Goal: Task Accomplishment & Management: Complete application form

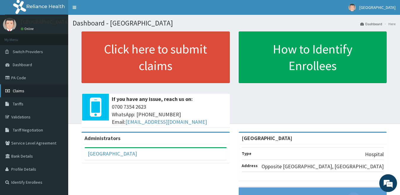
click at [15, 91] on span "Claims" at bounding box center [19, 90] width 12 height 5
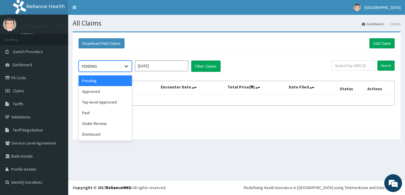
click at [125, 65] on icon at bounding box center [126, 66] width 6 height 6
click at [106, 119] on div "Under Review" at bounding box center [105, 123] width 53 height 11
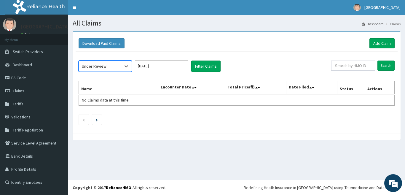
click at [159, 67] on input "[DATE]" at bounding box center [161, 65] width 53 height 11
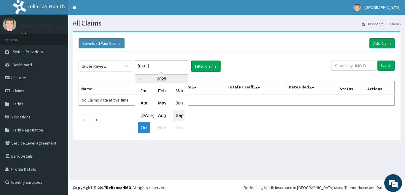
click at [182, 115] on div "Sep" at bounding box center [179, 115] width 12 height 11
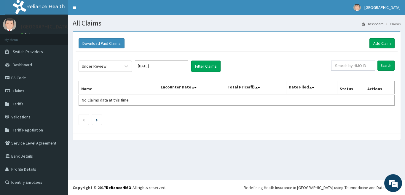
type input "Sep 2025"
click at [382, 66] on input "Search" at bounding box center [385, 65] width 17 height 10
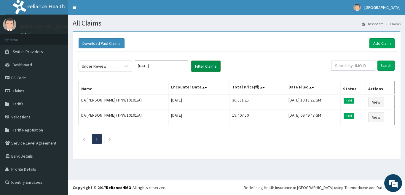
click at [204, 70] on button "Filter Claims" at bounding box center [205, 65] width 29 height 11
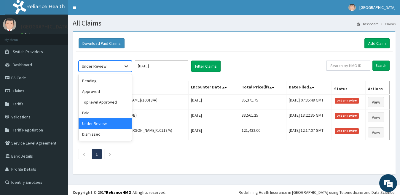
click at [128, 67] on icon at bounding box center [126, 66] width 6 height 6
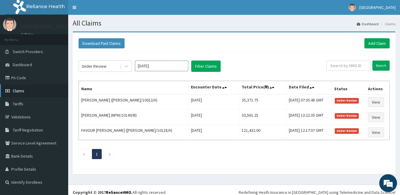
click at [23, 90] on span "Claims" at bounding box center [19, 90] width 12 height 5
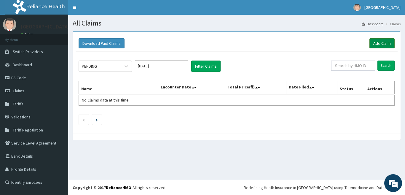
click at [382, 43] on link "Add Claim" at bounding box center [381, 43] width 25 height 10
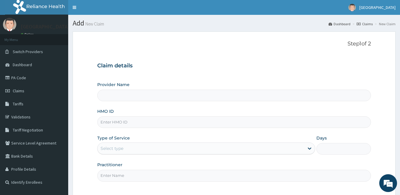
type input "[GEOGRAPHIC_DATA]"
click at [212, 120] on input "HMO ID" at bounding box center [234, 122] width 274 height 12
type input "ELF/10113/E"
click at [209, 145] on div "Select type" at bounding box center [200, 147] width 207 height 9
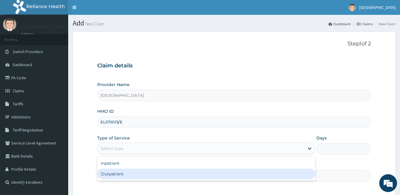
click at [203, 172] on div "Outpatient" at bounding box center [206, 173] width 218 height 11
type input "1"
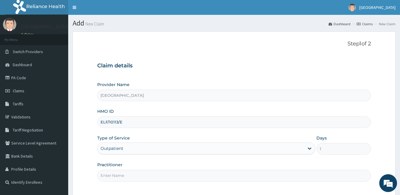
click at [203, 172] on input "Practitioner" at bounding box center [234, 175] width 274 height 12
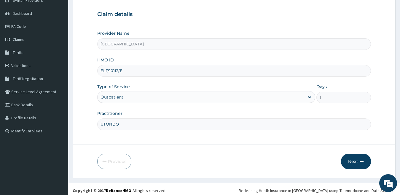
scroll to position [54, 0]
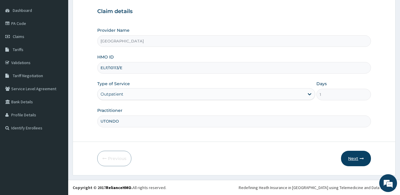
type input "UTONDO"
click at [355, 159] on button "Next" at bounding box center [356, 158] width 30 height 15
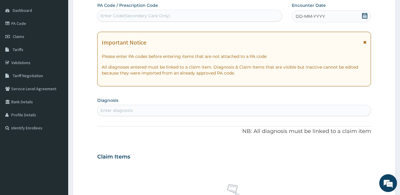
click at [324, 16] on span "DD-MM-YYYY" at bounding box center [309, 16] width 29 height 6
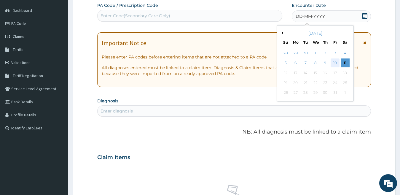
click at [333, 64] on div "10" at bounding box center [334, 63] width 9 height 9
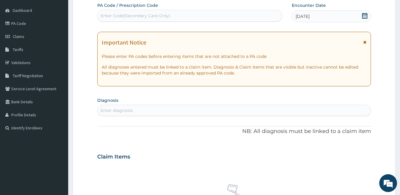
click at [213, 110] on div "Enter diagnosis" at bounding box center [233, 109] width 273 height 9
type input "P"
type input "M"
type input "F"
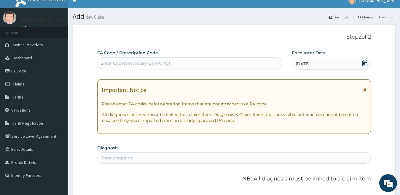
scroll to position [0, 0]
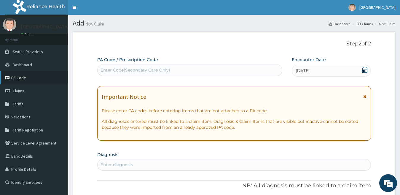
click at [20, 77] on link "PA Code" at bounding box center [34, 77] width 68 height 13
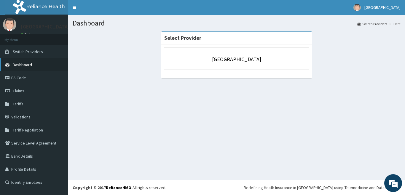
click at [30, 63] on span "Dashboard" at bounding box center [22, 64] width 19 height 5
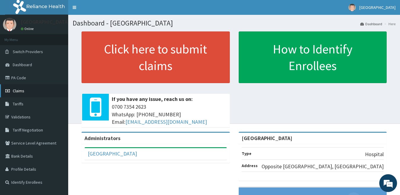
click at [19, 92] on span "Claims" at bounding box center [19, 90] width 12 height 5
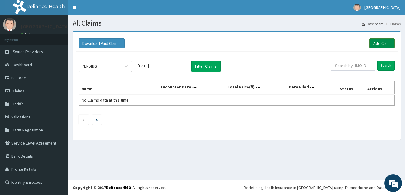
click at [380, 41] on link "Add Claim" at bounding box center [381, 43] width 25 height 10
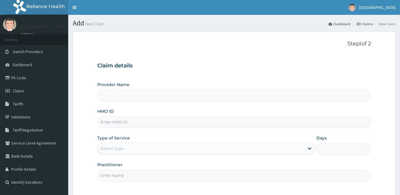
type input "[GEOGRAPHIC_DATA]"
click at [228, 122] on input "HMO ID" at bounding box center [234, 122] width 274 height 12
type input "EEE/10004/C"
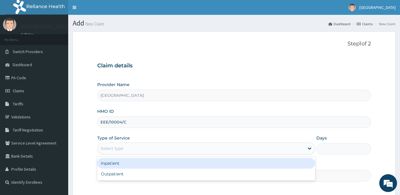
click at [172, 150] on div "Select type" at bounding box center [200, 147] width 207 height 9
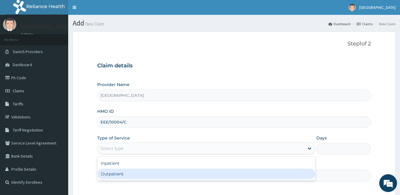
click at [174, 176] on div "Outpatient" at bounding box center [206, 173] width 218 height 11
type input "1"
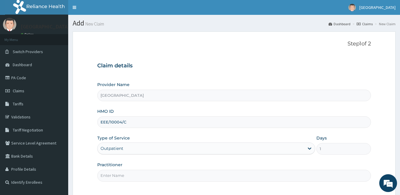
click at [174, 176] on input "Practitioner" at bounding box center [234, 175] width 274 height 12
type input "ONOJA"
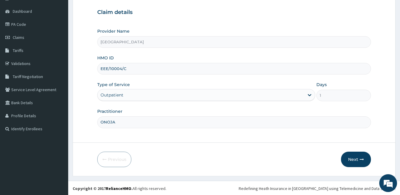
scroll to position [54, 0]
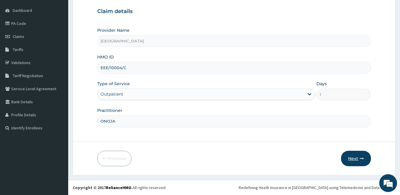
click at [357, 159] on button "Next" at bounding box center [356, 158] width 30 height 15
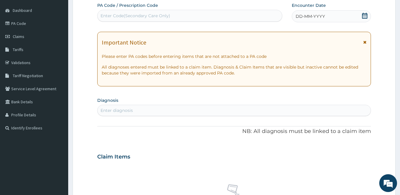
click at [303, 18] on span "DD-MM-YYYY" at bounding box center [309, 16] width 29 height 6
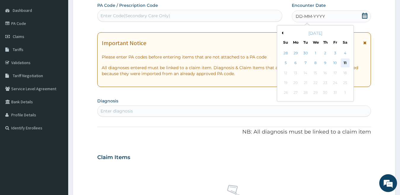
click at [343, 63] on div "11" at bounding box center [344, 63] width 9 height 9
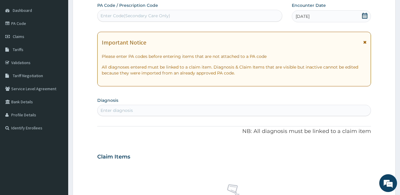
click at [321, 107] on div "Enter diagnosis" at bounding box center [233, 109] width 273 height 9
type input "plasmodium"
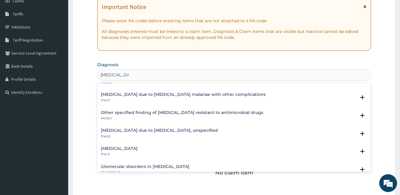
scroll to position [71, 0]
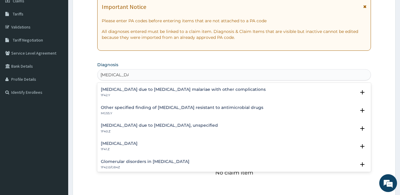
click at [137, 124] on h4 "Malaria due to Plasmodium falciparum, unspecified" at bounding box center [159, 125] width 117 height 4
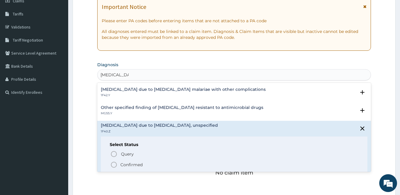
click at [113, 165] on icon "status option filled" at bounding box center [113, 164] width 7 height 7
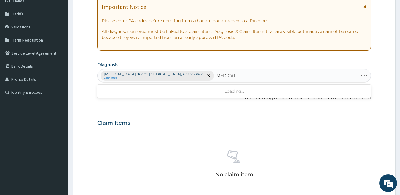
type input "salmonella"
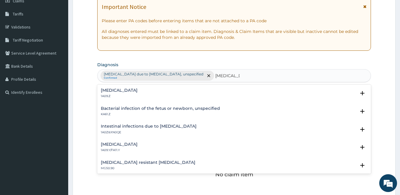
click at [137, 91] on h4 "Salmonella infection, unspecified" at bounding box center [119, 90] width 37 height 4
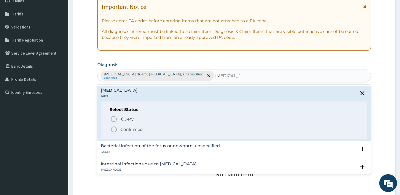
click at [113, 129] on icon "status option filled" at bounding box center [113, 129] width 7 height 7
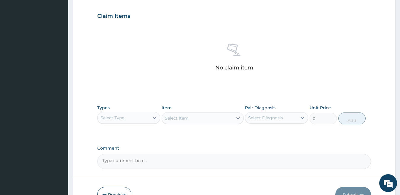
scroll to position [220, 0]
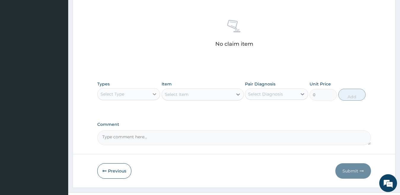
click at [156, 93] on icon at bounding box center [155, 94] width 4 height 2
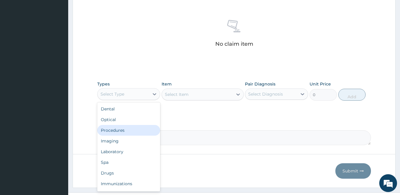
click at [123, 129] on div "Procedures" at bounding box center [128, 130] width 63 height 11
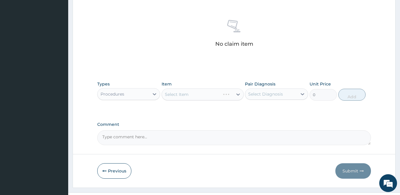
click at [188, 91] on div "Select Item" at bounding box center [202, 94] width 82 height 12
click at [187, 95] on div "Select Item" at bounding box center [177, 94] width 24 height 6
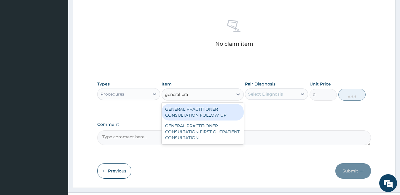
type input "general prac"
click at [186, 116] on div "GENERAL PRACTITIONER CONSULTATION FOLLOW UP" at bounding box center [202, 112] width 82 height 17
type input "2200"
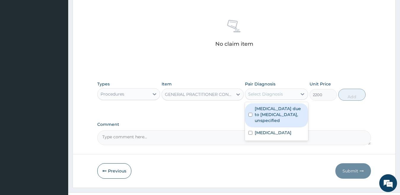
click at [274, 97] on div "Select Diagnosis" at bounding box center [271, 93] width 52 height 9
click at [255, 113] on label "Malaria due to Plasmodium falciparum, unspecified" at bounding box center [280, 114] width 50 height 18
checkbox input "true"
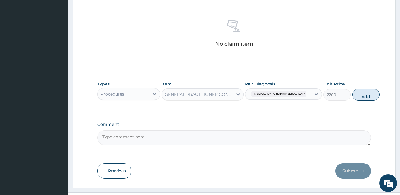
click at [353, 98] on button "Add" at bounding box center [365, 95] width 27 height 12
type input "0"
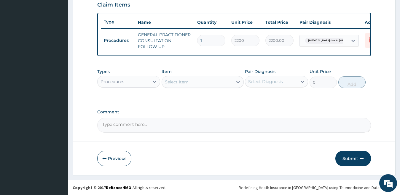
scroll to position [213, 0]
click at [142, 84] on div "Procedures" at bounding box center [123, 81] width 52 height 9
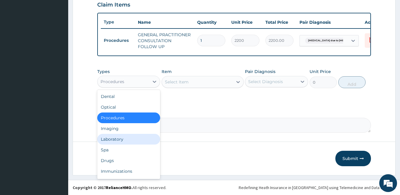
click at [120, 141] on div "Laboratory" at bounding box center [128, 139] width 63 height 11
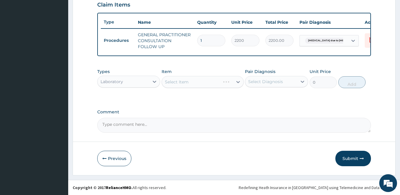
click at [196, 81] on div "Select Item" at bounding box center [202, 82] width 82 height 12
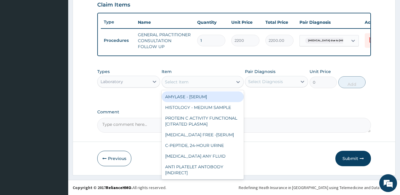
click at [196, 81] on div "Select Item" at bounding box center [197, 81] width 71 height 9
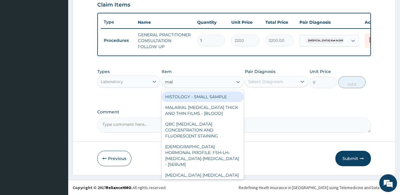
type input "mala"
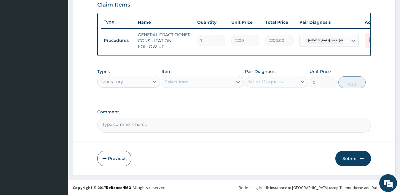
click at [196, 81] on div "Select Item" at bounding box center [197, 81] width 71 height 9
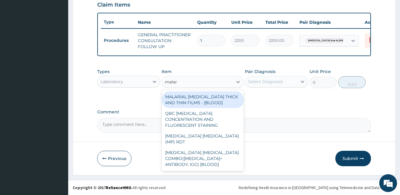
type input "malari"
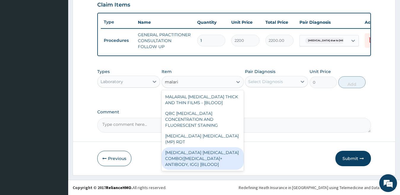
click at [185, 147] on div "[MEDICAL_DATA] [MEDICAL_DATA] COMBO([MEDICAL_DATA]+ ANTIBODY, IGG) [BLOOD]" at bounding box center [202, 158] width 82 height 23
type input "2400"
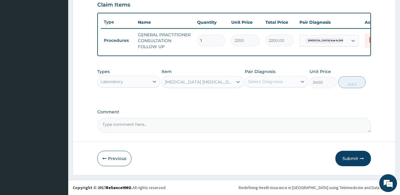
click at [266, 80] on div "Select Diagnosis" at bounding box center [265, 82] width 35 height 6
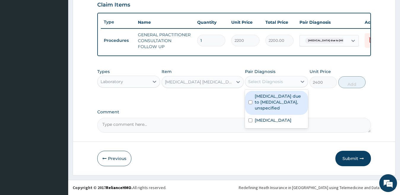
click at [250, 102] on div "Malaria due to Plasmodium falciparum, unspecified" at bounding box center [276, 103] width 63 height 24
checkbox input "true"
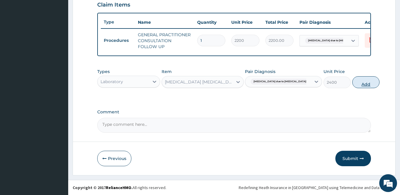
click at [356, 79] on button "Add" at bounding box center [365, 82] width 27 height 12
type input "0"
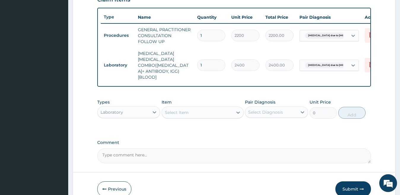
click at [189, 111] on div "Select Item" at bounding box center [197, 112] width 71 height 9
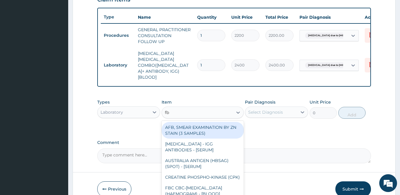
type input "fbc"
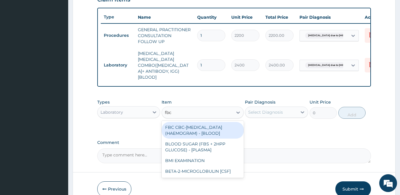
click at [199, 131] on div "FBC CBC-COMPLETE BLOOD COUNT (HAEMOGRAM) - [BLOOD]" at bounding box center [202, 130] width 82 height 17
type input "3600"
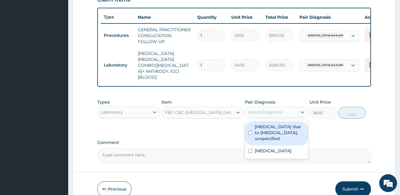
click at [279, 113] on div "Select Diagnosis" at bounding box center [265, 112] width 35 height 6
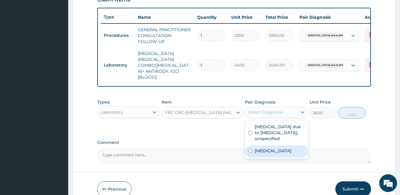
click at [258, 153] on label "Salmonella infection, unspecified" at bounding box center [273, 151] width 37 height 6
checkbox input "true"
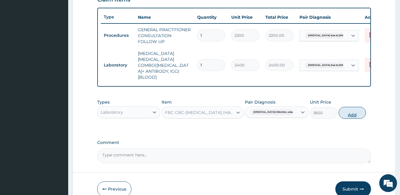
click at [353, 115] on button "Add" at bounding box center [351, 113] width 27 height 12
type input "0"
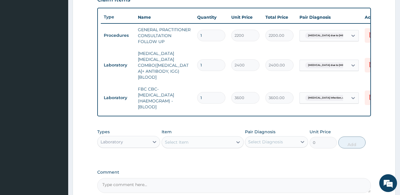
click at [224, 143] on div "Select Item" at bounding box center [197, 141] width 71 height 9
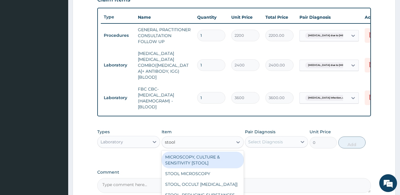
type input "stool"
click at [220, 166] on div "MICROSCOPY, CULTURE & SENSITIVITY [STOOL]" at bounding box center [202, 159] width 82 height 17
type input "4200"
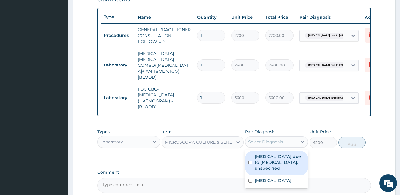
click at [266, 145] on div "Select Diagnosis" at bounding box center [271, 141] width 52 height 9
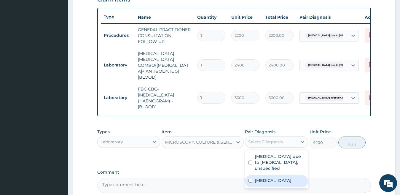
click at [250, 182] on input "checkbox" at bounding box center [250, 180] width 4 height 4
checkbox input "true"
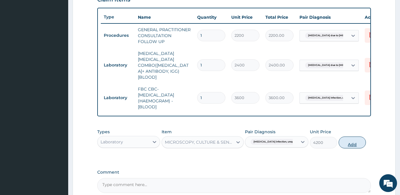
click at [352, 142] on button "Add" at bounding box center [351, 142] width 27 height 12
type input "0"
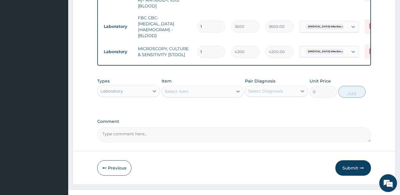
scroll to position [292, 0]
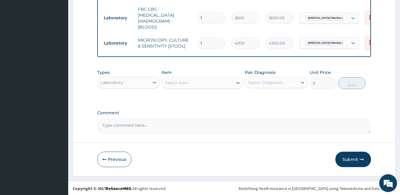
click at [221, 127] on textarea "Comment" at bounding box center [234, 126] width 274 height 15
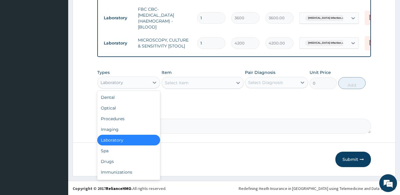
click at [148, 84] on div "Laboratory" at bounding box center [123, 82] width 52 height 9
click at [122, 160] on div "Drugs" at bounding box center [128, 161] width 63 height 11
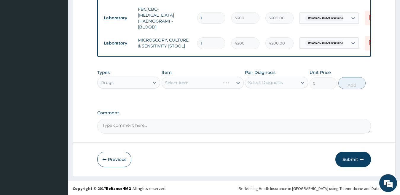
click at [187, 84] on div "Select Item" at bounding box center [202, 83] width 82 height 12
click at [187, 84] on div "Select Item" at bounding box center [177, 83] width 24 height 6
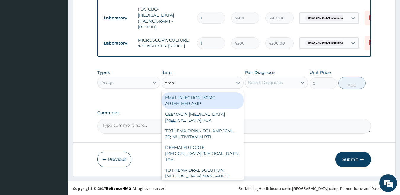
type input "emal"
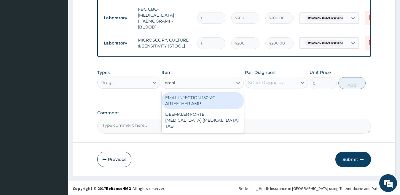
click at [191, 98] on div "EMAL INJECTION 150MG ARTEETHER AMP" at bounding box center [202, 100] width 82 height 17
type input "4259.25"
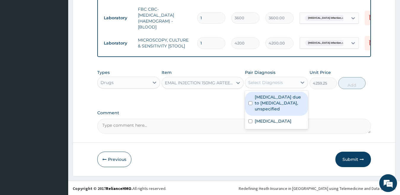
click at [268, 80] on div "Select Diagnosis" at bounding box center [265, 82] width 35 height 6
click at [249, 102] on div "Malaria due to Plasmodium falciparum, unspecified" at bounding box center [276, 104] width 63 height 24
checkbox input "true"
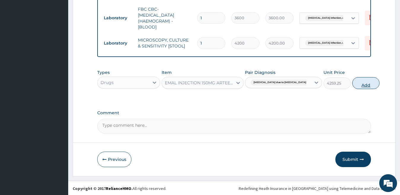
click at [352, 80] on button "Add" at bounding box center [365, 83] width 27 height 12
type input "0"
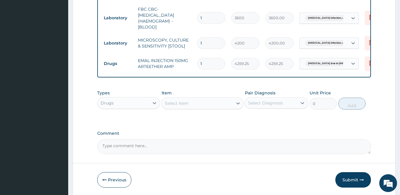
click at [193, 101] on div "Select Item" at bounding box center [197, 102] width 71 height 9
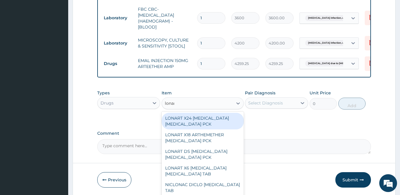
type input "lonart"
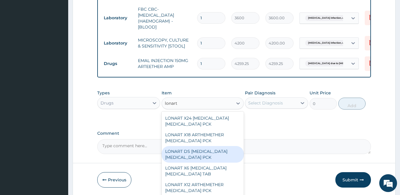
click at [198, 159] on div "LONART DS ARTEMETHER LUMEFANTRINE PCK" at bounding box center [202, 154] width 82 height 17
type input "2673.75"
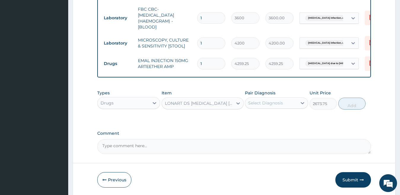
click at [264, 100] on div "Select Diagnosis" at bounding box center [265, 103] width 35 height 6
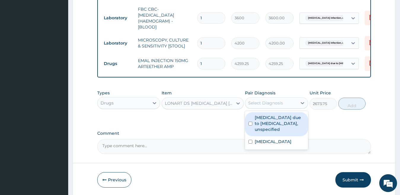
click at [249, 125] on input "checkbox" at bounding box center [250, 123] width 4 height 4
checkbox input "true"
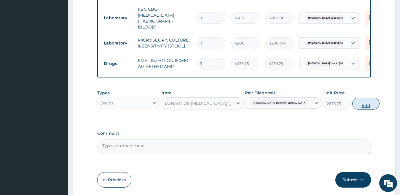
click at [357, 105] on button "Add" at bounding box center [365, 103] width 27 height 12
type input "0"
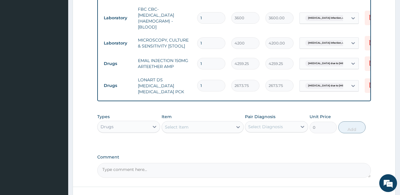
click at [202, 126] on div "Select Item" at bounding box center [197, 126] width 71 height 9
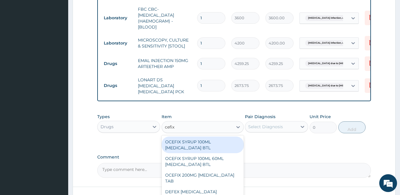
type input "cefixi"
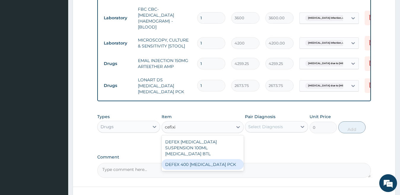
click at [213, 159] on div "DEFEX 400 CEFIXIME PCK" at bounding box center [202, 164] width 82 height 11
type input "1500.75"
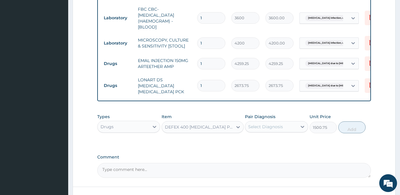
click at [219, 127] on div "DEFEX 400 CEFIXIME PCK" at bounding box center [197, 126] width 71 height 9
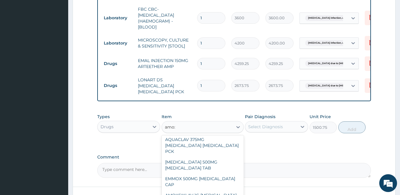
scroll to position [667, 0]
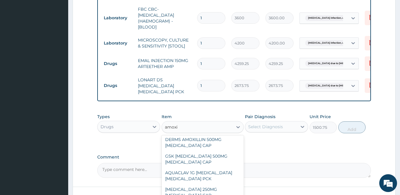
type input "amoxic"
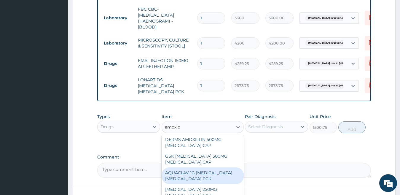
click at [212, 167] on div "AQUACLAV 1G AMOXICILLIN CLAVULANIC ACID PCK" at bounding box center [202, 175] width 82 height 17
type input "2328.75"
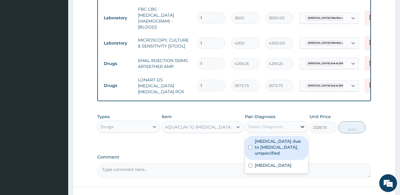
click at [299, 121] on div at bounding box center [302, 126] width 11 height 11
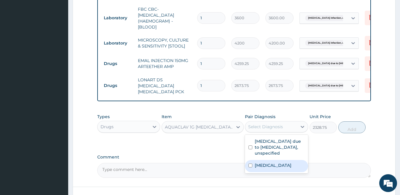
click at [250, 167] on input "checkbox" at bounding box center [250, 165] width 4 height 4
checkbox input "true"
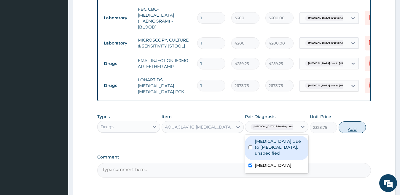
click at [351, 129] on button "Add" at bounding box center [351, 127] width 27 height 12
type input "0"
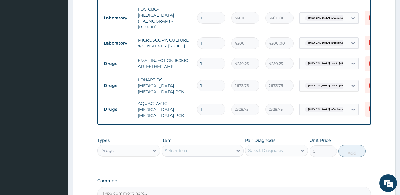
click at [204, 150] on div "Select Item" at bounding box center [197, 150] width 71 height 9
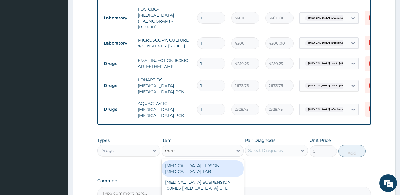
type input "metro"
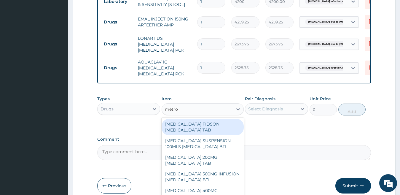
scroll to position [352, 0]
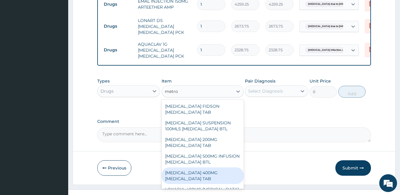
click at [194, 177] on div "FLAGYL 400MG METRONIDAZOLE TAB" at bounding box center [202, 175] width 82 height 17
type input "34.5"
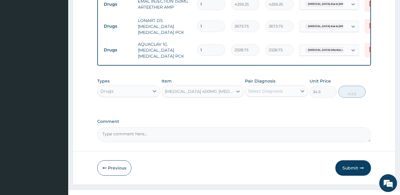
click at [278, 90] on div "Select Diagnosis" at bounding box center [265, 91] width 35 height 6
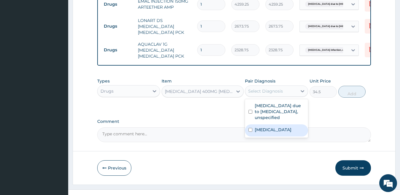
click at [250, 132] on input "checkbox" at bounding box center [250, 130] width 4 height 4
checkbox input "true"
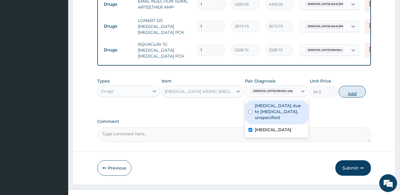
click at [350, 90] on button "Add" at bounding box center [351, 92] width 27 height 12
type input "0"
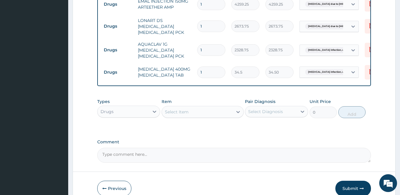
click at [188, 111] on div "Select Item" at bounding box center [177, 112] width 24 height 6
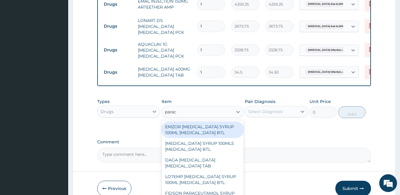
type input "parace"
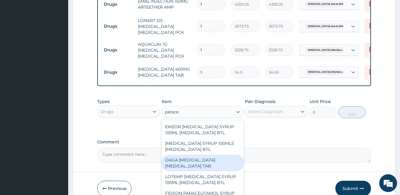
scroll to position [78, 0]
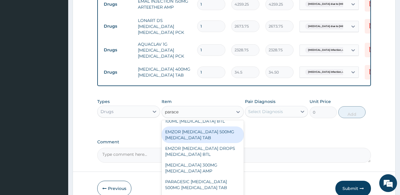
click at [191, 132] on div "EMZOR PARACETAMOL 500MG ACETAMINOPHEN TAB" at bounding box center [202, 134] width 82 height 17
type input "17.25"
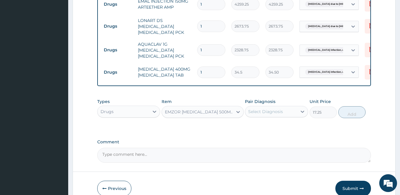
click at [281, 107] on div "Select Diagnosis" at bounding box center [271, 111] width 52 height 9
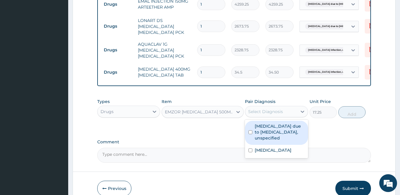
click at [250, 132] on input "checkbox" at bounding box center [250, 132] width 4 height 4
checkbox input "true"
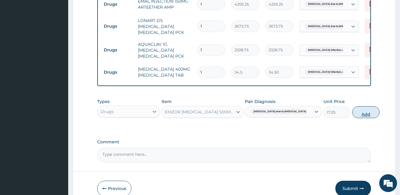
click at [352, 113] on button "Add" at bounding box center [365, 112] width 27 height 12
type input "0"
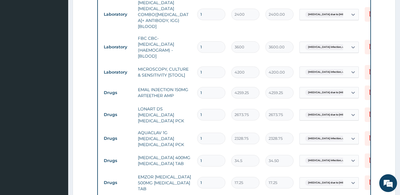
scroll to position [263, 0]
type input "18"
type input "310.50"
type input "18"
click at [213, 156] on input "1" at bounding box center [211, 161] width 28 height 12
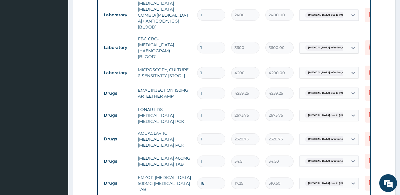
type input "0.00"
type input "2"
type input "69.00"
type input "21"
type input "724.50"
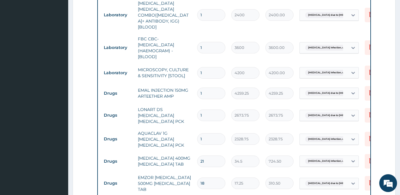
type input "21"
click at [212, 135] on input "1" at bounding box center [211, 139] width 28 height 12
type input "14"
type input "32602.50"
type input "14"
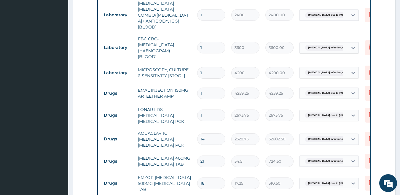
click at [215, 113] on input "1" at bounding box center [211, 115] width 28 height 12
click at [211, 90] on input "1" at bounding box center [211, 93] width 28 height 12
type input "0.00"
type input "3"
type input "12777.75"
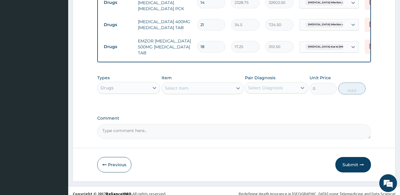
scroll to position [404, 0]
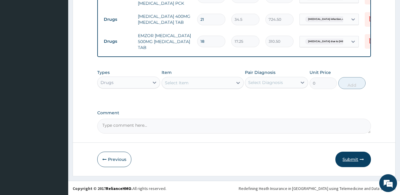
type input "3"
click at [350, 158] on button "Submit" at bounding box center [353, 158] width 36 height 15
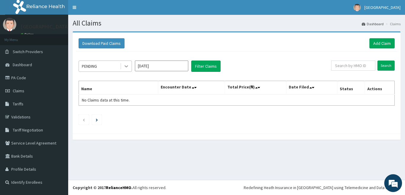
click at [129, 67] on icon at bounding box center [126, 66] width 6 height 6
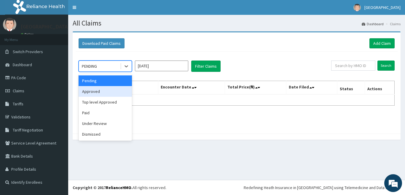
click at [105, 91] on div "Approved" at bounding box center [105, 91] width 53 height 11
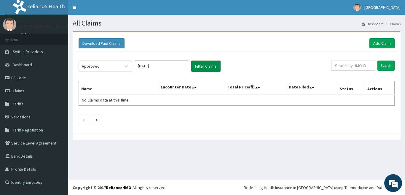
click at [200, 68] on button "Filter Claims" at bounding box center [205, 65] width 29 height 11
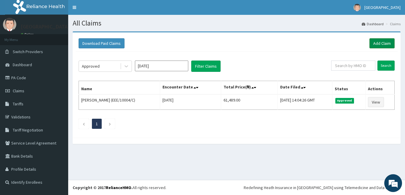
click at [380, 43] on link "Add Claim" at bounding box center [381, 43] width 25 height 10
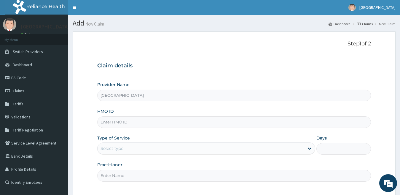
type input "[GEOGRAPHIC_DATA]"
click at [200, 123] on input "HMO ID" at bounding box center [234, 122] width 274 height 12
type input "e"
type input "ELF/10113/E"
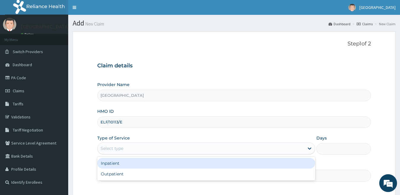
click at [196, 146] on div "Select type" at bounding box center [200, 147] width 207 height 9
click at [198, 164] on div "Inpatient" at bounding box center [206, 163] width 218 height 11
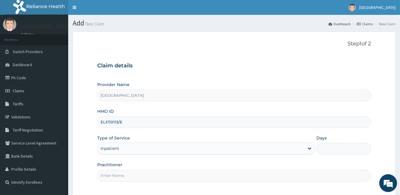
click at [203, 178] on input "Practitioner" at bounding box center [234, 175] width 274 height 12
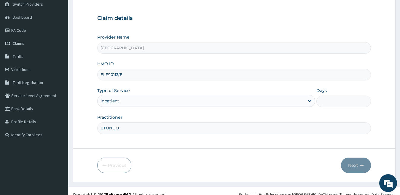
scroll to position [54, 0]
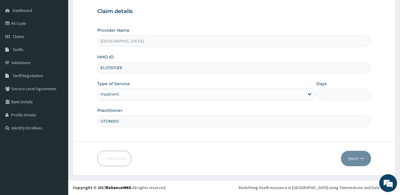
type input "UTONDO"
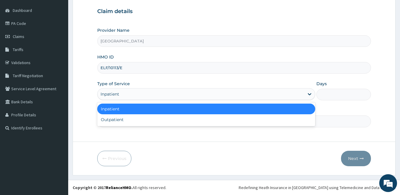
click at [291, 94] on div "Inpatient" at bounding box center [200, 93] width 207 height 9
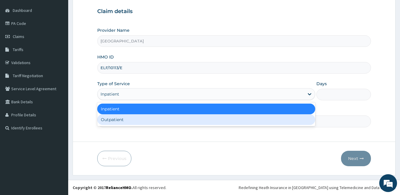
click at [274, 119] on div "Outpatient" at bounding box center [206, 119] width 218 height 11
type input "1"
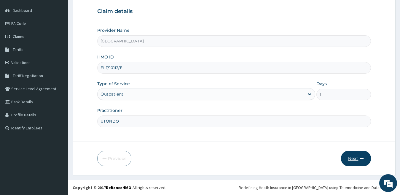
click at [351, 158] on button "Next" at bounding box center [356, 158] width 30 height 15
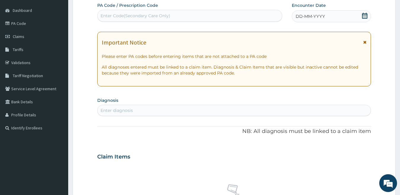
click at [307, 13] on div "DD-MM-YYYY" at bounding box center [331, 16] width 79 height 12
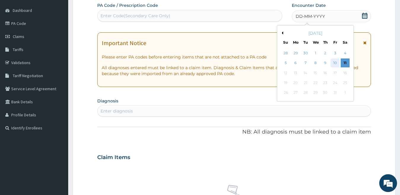
click at [334, 63] on div "10" at bounding box center [334, 63] width 9 height 9
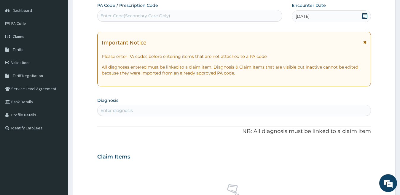
click at [337, 110] on div "Enter diagnosis" at bounding box center [233, 109] width 273 height 9
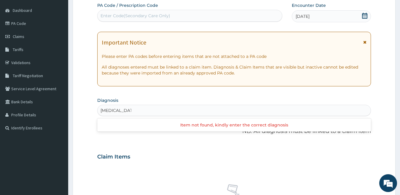
type input "PLASMODIUM"
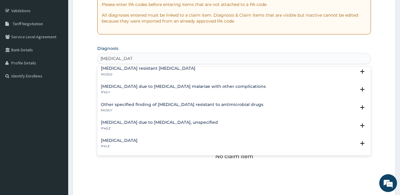
scroll to position [59, 0]
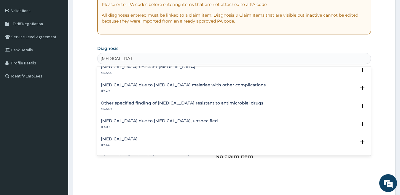
click at [152, 121] on h4 "Malaria due to Plasmodium falciparum, unspecified" at bounding box center [159, 121] width 117 height 4
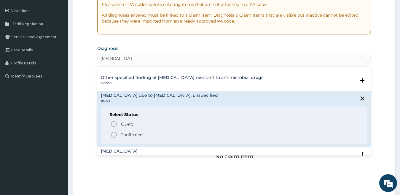
scroll to position [95, 0]
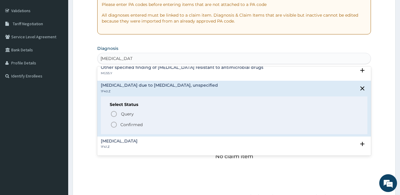
click at [115, 122] on circle "status option filled" at bounding box center [113, 124] width 5 height 5
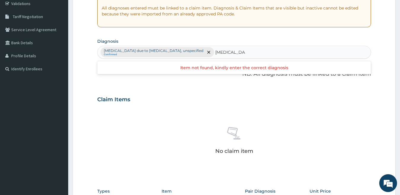
scroll to position [119, 0]
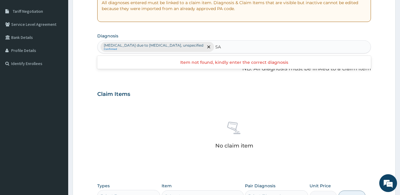
type input "S"
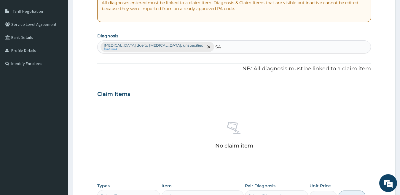
type input "S"
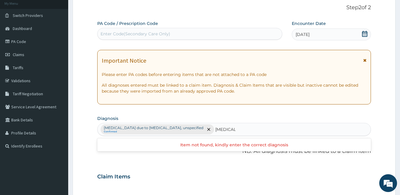
scroll to position [36, 0]
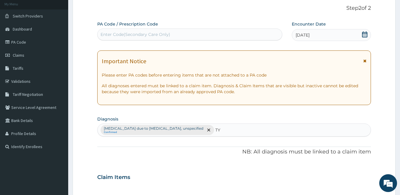
type input "T"
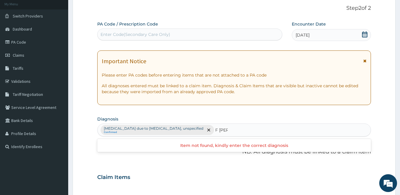
scroll to position [6, 0]
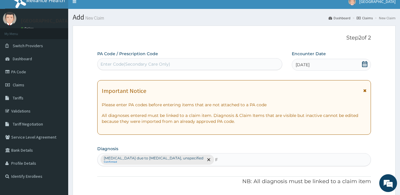
type input "F"
type input "SALMONELLA"
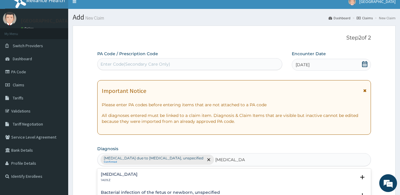
click at [114, 172] on h4 "Salmonella infection, unspecified" at bounding box center [119, 174] width 37 height 4
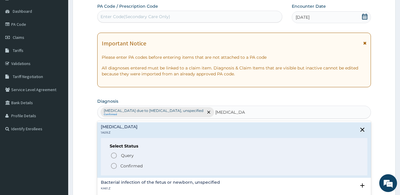
scroll to position [59, 0]
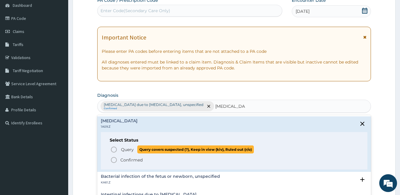
click at [114, 151] on icon "status option query" at bounding box center [113, 149] width 7 height 7
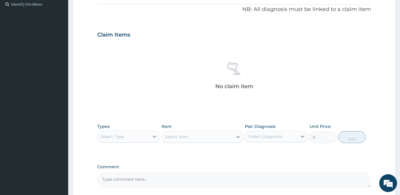
scroll to position [213, 0]
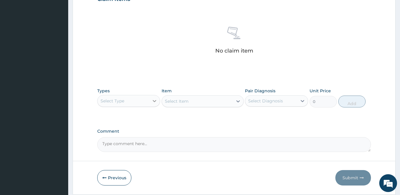
click at [154, 101] on icon at bounding box center [155, 101] width 4 height 2
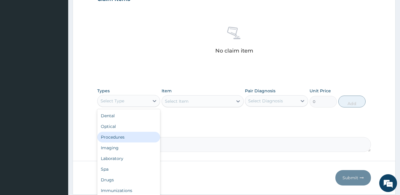
click at [129, 137] on div "Procedures" at bounding box center [128, 137] width 63 height 11
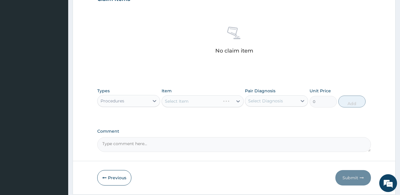
click at [189, 104] on div "Select Item" at bounding box center [202, 101] width 82 height 12
click at [189, 104] on div "Select Item" at bounding box center [197, 100] width 71 height 9
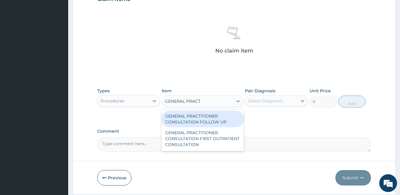
type input "GENERAL PRACTI"
click at [188, 116] on div "GENERAL PRACTITIONER CONSULTATION FOLLOW UP" at bounding box center [202, 119] width 82 height 17
type input "2200"
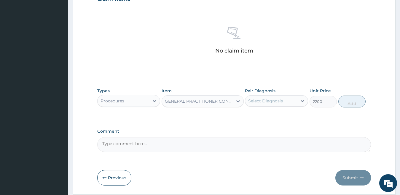
click at [284, 101] on div "Select Diagnosis" at bounding box center [271, 100] width 52 height 9
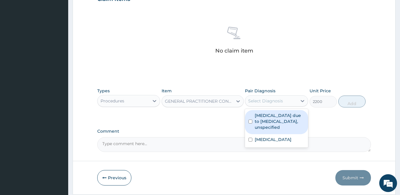
click at [252, 115] on div "Malaria due to Plasmodium falciparum, unspecified" at bounding box center [276, 122] width 63 height 24
checkbox input "true"
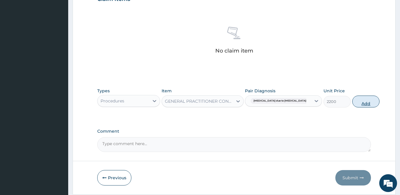
click at [356, 99] on button "Add" at bounding box center [365, 101] width 27 height 12
type input "0"
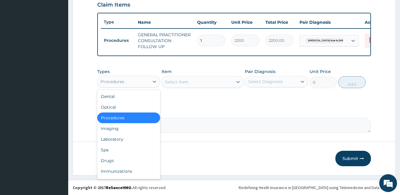
click at [140, 84] on div "Procedures" at bounding box center [123, 81] width 52 height 9
click at [122, 138] on div "Laboratory" at bounding box center [128, 139] width 63 height 11
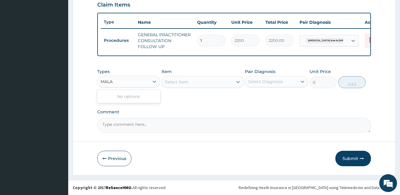
type input "MALA"
click at [196, 82] on div "Select Item" at bounding box center [197, 81] width 71 height 9
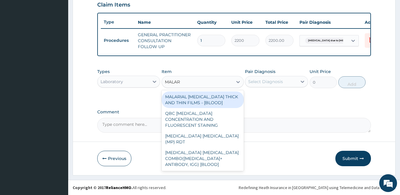
type input "MALARI"
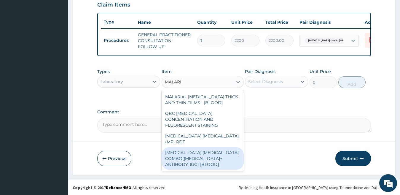
click at [194, 147] on div "MALARIA PARASITE COMBO(BLOOD FILM+ ANTIBODY, IGG) [BLOOD]" at bounding box center [202, 158] width 82 height 23
type input "2400"
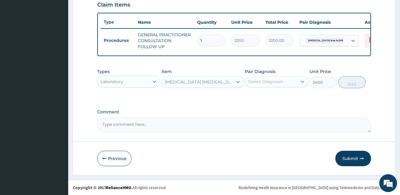
click at [292, 81] on div "Select Diagnosis" at bounding box center [271, 81] width 52 height 9
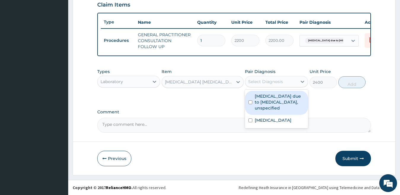
click at [259, 103] on label "Malaria due to Plasmodium falciparum, unspecified" at bounding box center [280, 102] width 50 height 18
checkbox input "true"
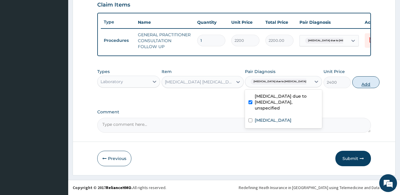
click at [352, 82] on button "Add" at bounding box center [365, 82] width 27 height 12
type input "0"
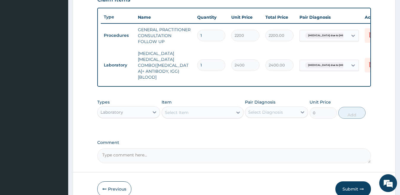
click at [209, 114] on div "Select Item" at bounding box center [197, 112] width 71 height 9
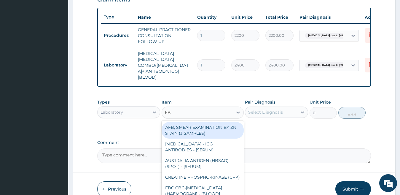
type input "FBC"
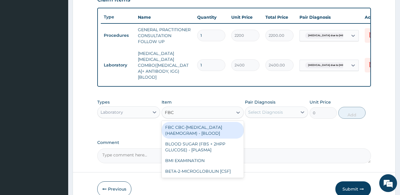
click at [212, 123] on div "FBC CBC-COMPLETE BLOOD COUNT (HAEMOGRAM) - [BLOOD]" at bounding box center [202, 130] width 82 height 17
type input "3600"
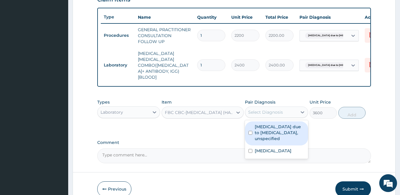
click at [276, 109] on div "Select Diagnosis" at bounding box center [265, 112] width 35 height 6
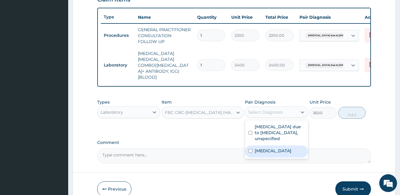
click at [260, 153] on label "Salmonella infection, unspecified" at bounding box center [273, 151] width 37 height 6
checkbox input "true"
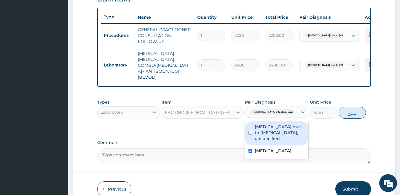
click at [356, 111] on button "Add" at bounding box center [351, 113] width 27 height 12
type input "0"
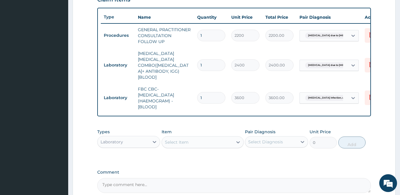
click at [207, 140] on div "Select Item" at bounding box center [197, 141] width 71 height 9
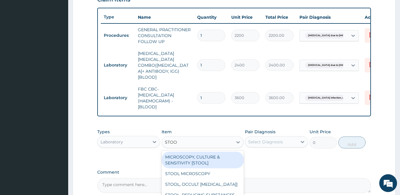
type input "STOOL"
click at [212, 159] on div "MICROSCOPY, CULTURE & SENSITIVITY [STOOL]" at bounding box center [202, 159] width 82 height 17
type input "4200"
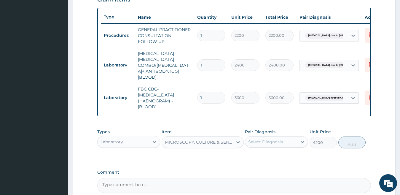
click at [278, 137] on div "Select Diagnosis" at bounding box center [271, 141] width 52 height 9
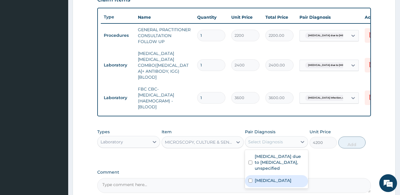
click at [252, 186] on div "Salmonella infection, unspecified" at bounding box center [276, 181] width 63 height 12
checkbox input "true"
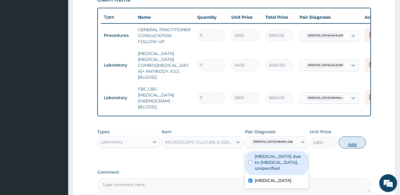
click at [356, 140] on button "Add" at bounding box center [351, 142] width 27 height 12
type input "0"
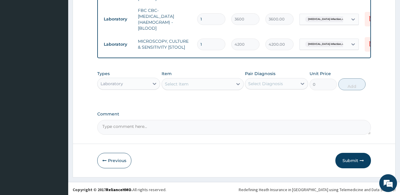
scroll to position [292, 0]
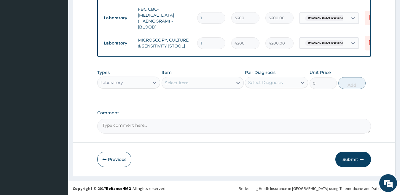
click at [143, 83] on div "Laboratory" at bounding box center [123, 82] width 52 height 9
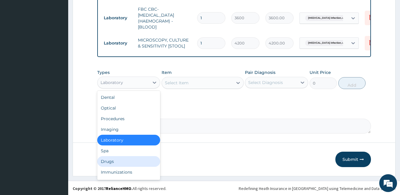
click at [124, 158] on div "Drugs" at bounding box center [128, 161] width 63 height 11
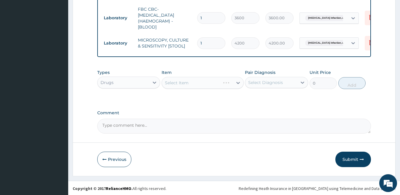
click at [186, 82] on div "Select Item" at bounding box center [202, 83] width 82 height 12
click at [186, 82] on div "Select Item" at bounding box center [177, 83] width 24 height 6
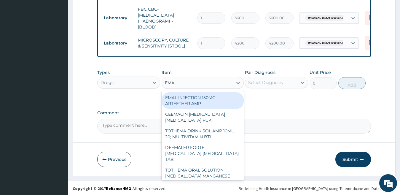
type input "EMAL"
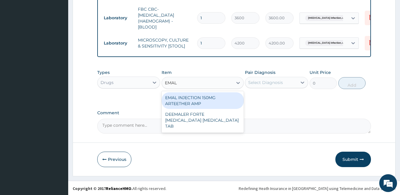
click at [197, 103] on div "EMAL INJECTION 150MG ARTEETHER AMP" at bounding box center [202, 100] width 82 height 17
type input "4259.25"
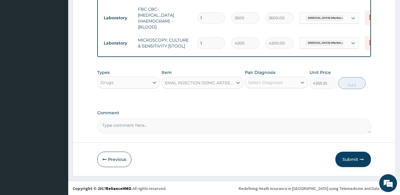
click at [287, 84] on div "Select Diagnosis" at bounding box center [271, 82] width 52 height 9
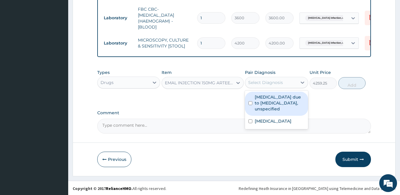
click at [249, 105] on input "checkbox" at bounding box center [250, 103] width 4 height 4
checkbox input "true"
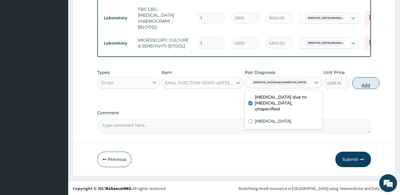
click at [352, 81] on button "Add" at bounding box center [365, 83] width 27 height 12
type input "0"
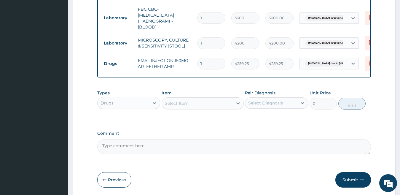
click at [186, 101] on div "Select Item" at bounding box center [177, 103] width 24 height 6
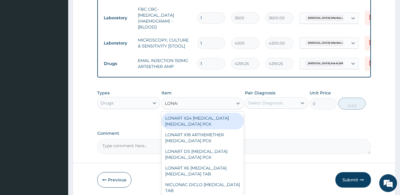
type input "LONART"
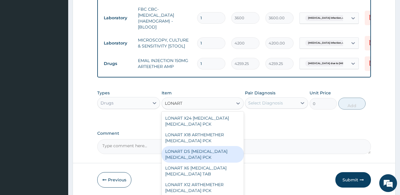
click at [193, 153] on div "LONART DS ARTEMETHER LUMEFANTRINE PCK" at bounding box center [202, 154] width 82 height 17
type input "2673.75"
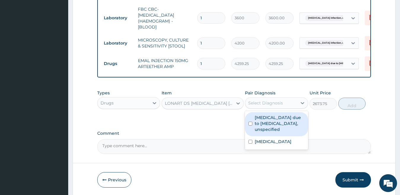
click at [268, 100] on div "Select Diagnosis" at bounding box center [265, 103] width 35 height 6
click at [254, 127] on div "Malaria due to Plasmodium falciparum, unspecified" at bounding box center [276, 124] width 63 height 24
checkbox input "true"
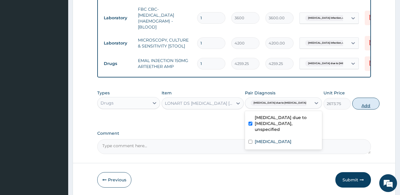
click at [352, 105] on button "Add" at bounding box center [365, 103] width 27 height 12
type input "0"
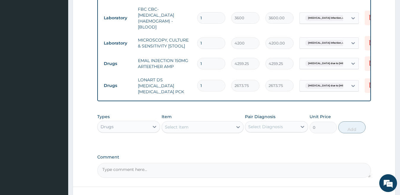
click at [216, 119] on div "Item Select Item" at bounding box center [202, 123] width 82 height 20
click at [220, 125] on div "Select Item" at bounding box center [197, 126] width 71 height 9
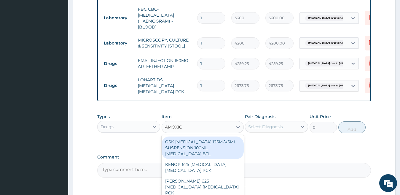
type input "AMOXICL"
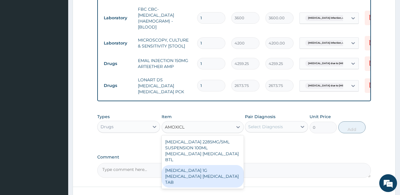
click at [217, 169] on div "CO AMOXICLAV 1G AMOXICILLIN CLAVULANIC ACID TAB" at bounding box center [202, 176] width 82 height 23
type input "224.25"
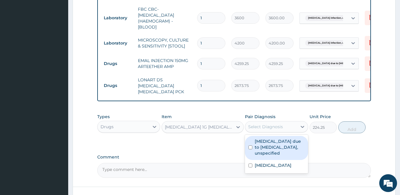
click at [284, 126] on div "Select Diagnosis" at bounding box center [271, 126] width 52 height 9
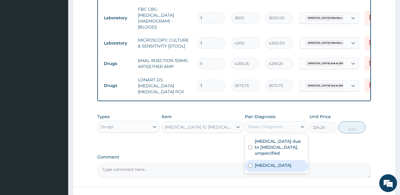
click at [255, 168] on label "Salmonella infection, unspecified" at bounding box center [273, 165] width 37 height 6
checkbox input "true"
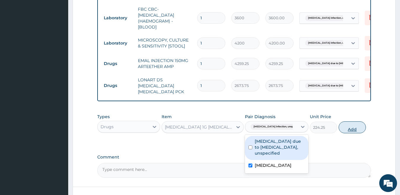
click at [344, 127] on button "Add" at bounding box center [351, 127] width 27 height 12
type input "0"
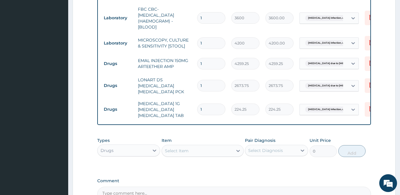
click at [204, 147] on div "Select Item" at bounding box center [197, 150] width 71 height 9
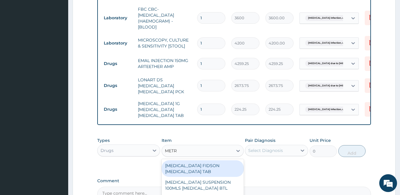
type input "METRO"
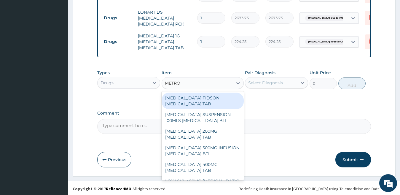
scroll to position [360, 0]
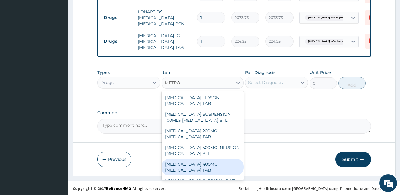
click at [206, 166] on div "FLAGYL 400MG METRONIDAZOLE TAB" at bounding box center [202, 167] width 82 height 17
type input "34.5"
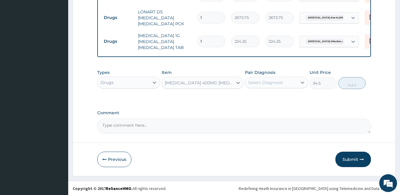
click at [262, 78] on div "Select Diagnosis" at bounding box center [271, 82] width 52 height 9
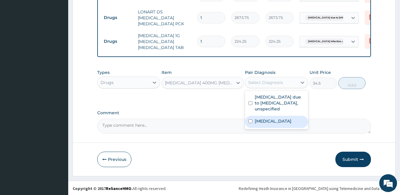
click at [256, 124] on label "Salmonella infection, unspecified" at bounding box center [273, 121] width 37 height 6
checkbox input "true"
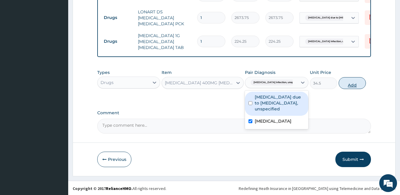
click at [350, 77] on button "Add" at bounding box center [351, 83] width 27 height 12
type input "0"
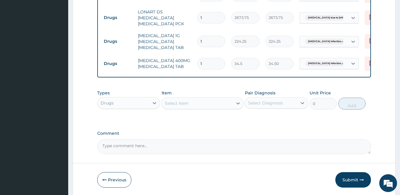
click at [193, 103] on div "Select Item" at bounding box center [197, 102] width 71 height 9
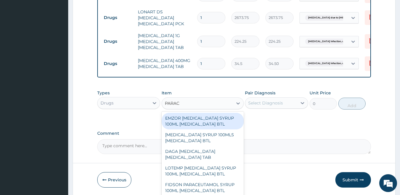
type input "PARACE"
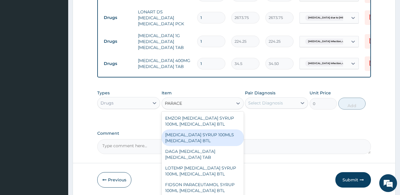
scroll to position [78, 0]
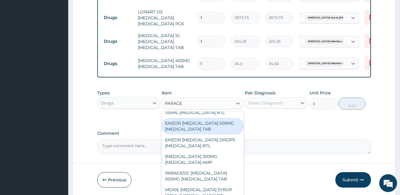
click at [205, 121] on div "EMZOR PARACETAMOL 500MG ACETAMINOPHEN TAB" at bounding box center [202, 126] width 82 height 17
type input "17.25"
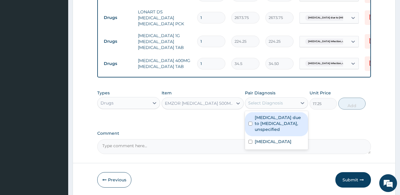
click at [267, 105] on div "Select Diagnosis" at bounding box center [271, 102] width 52 height 9
click at [262, 126] on label "Malaria due to Plasmodium falciparum, unspecified" at bounding box center [280, 123] width 50 height 18
checkbox input "true"
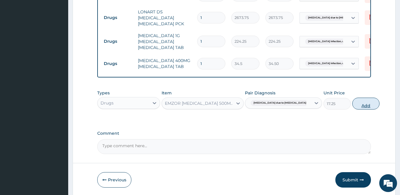
click at [354, 103] on button "Add" at bounding box center [365, 103] width 27 height 12
type input "0"
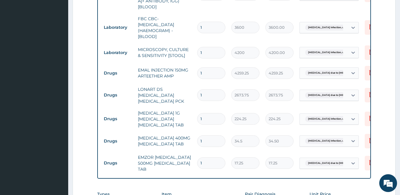
scroll to position [277, 0]
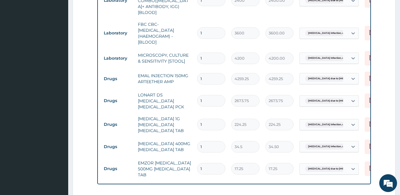
type input "18"
type input "310.50"
type input "18"
click at [203, 142] on input "1" at bounding box center [211, 147] width 28 height 12
type input "0.00"
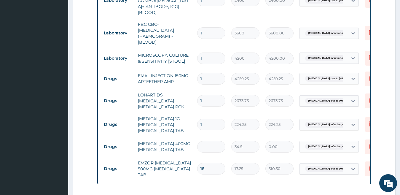
type input "2"
type input "69.00"
type input "21"
type input "724.50"
type input "21"
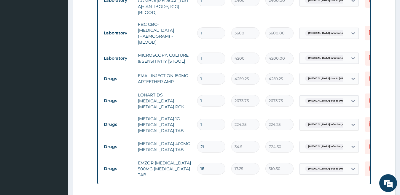
click at [212, 119] on input "1" at bounding box center [211, 125] width 28 height 12
type input "14"
type input "3139.50"
type input "14"
click at [209, 96] on input "1" at bounding box center [211, 101] width 28 height 12
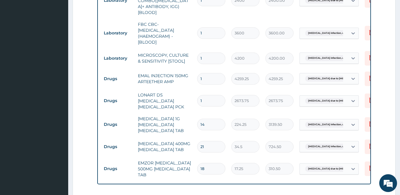
click at [210, 70] on td "1" at bounding box center [211, 78] width 34 height 17
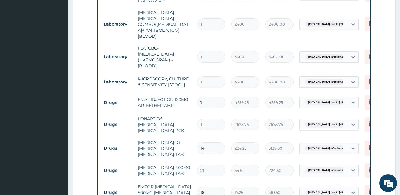
scroll to position [242, 0]
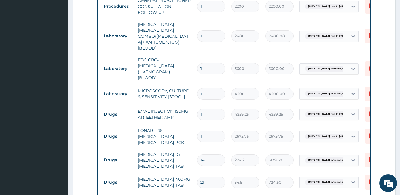
click at [217, 108] on input "1" at bounding box center [211, 114] width 28 height 12
type input "0.00"
type input "3"
type input "12777.75"
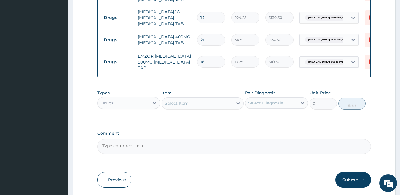
scroll to position [404, 0]
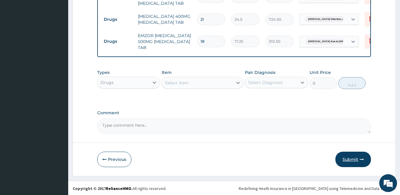
type input "3"
click at [349, 158] on button "Submit" at bounding box center [353, 158] width 36 height 15
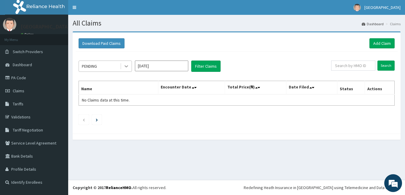
click at [126, 66] on icon at bounding box center [126, 66] width 6 height 6
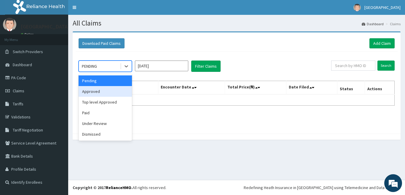
click at [117, 91] on div "Approved" at bounding box center [105, 91] width 53 height 11
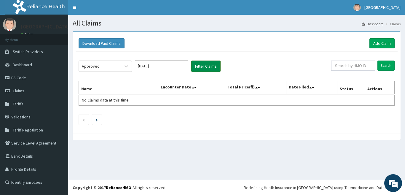
click at [194, 68] on button "Filter Claims" at bounding box center [205, 65] width 29 height 11
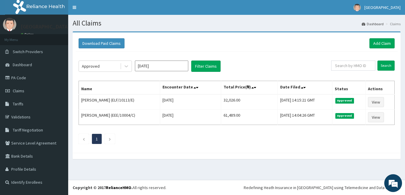
click at [404, 188] on footer "Redefining Heath Insurance in Africa using Telemedicine and Data Science! Copyr…" at bounding box center [236, 187] width 337 height 15
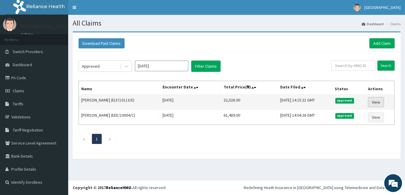
click at [379, 100] on link "View" at bounding box center [376, 102] width 16 height 10
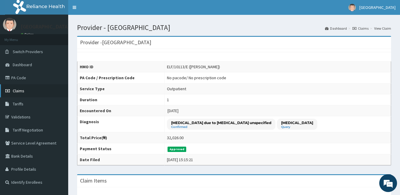
click at [22, 90] on span "Claims" at bounding box center [19, 90] width 12 height 5
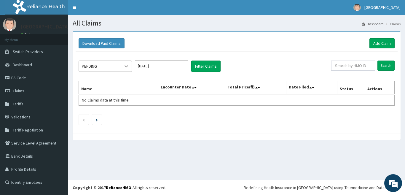
click at [128, 65] on icon at bounding box center [126, 66] width 6 height 6
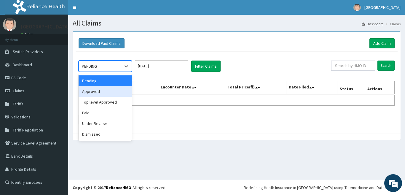
click at [117, 90] on div "Approved" at bounding box center [105, 91] width 53 height 11
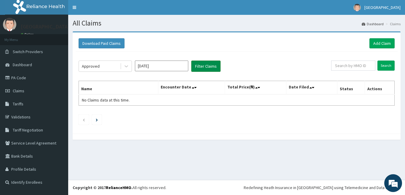
click at [205, 67] on button "Filter Claims" at bounding box center [205, 65] width 29 height 11
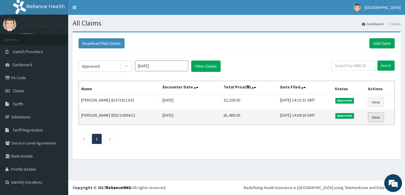
click at [381, 116] on link "View" at bounding box center [376, 117] width 16 height 10
